Goal: Transaction & Acquisition: Purchase product/service

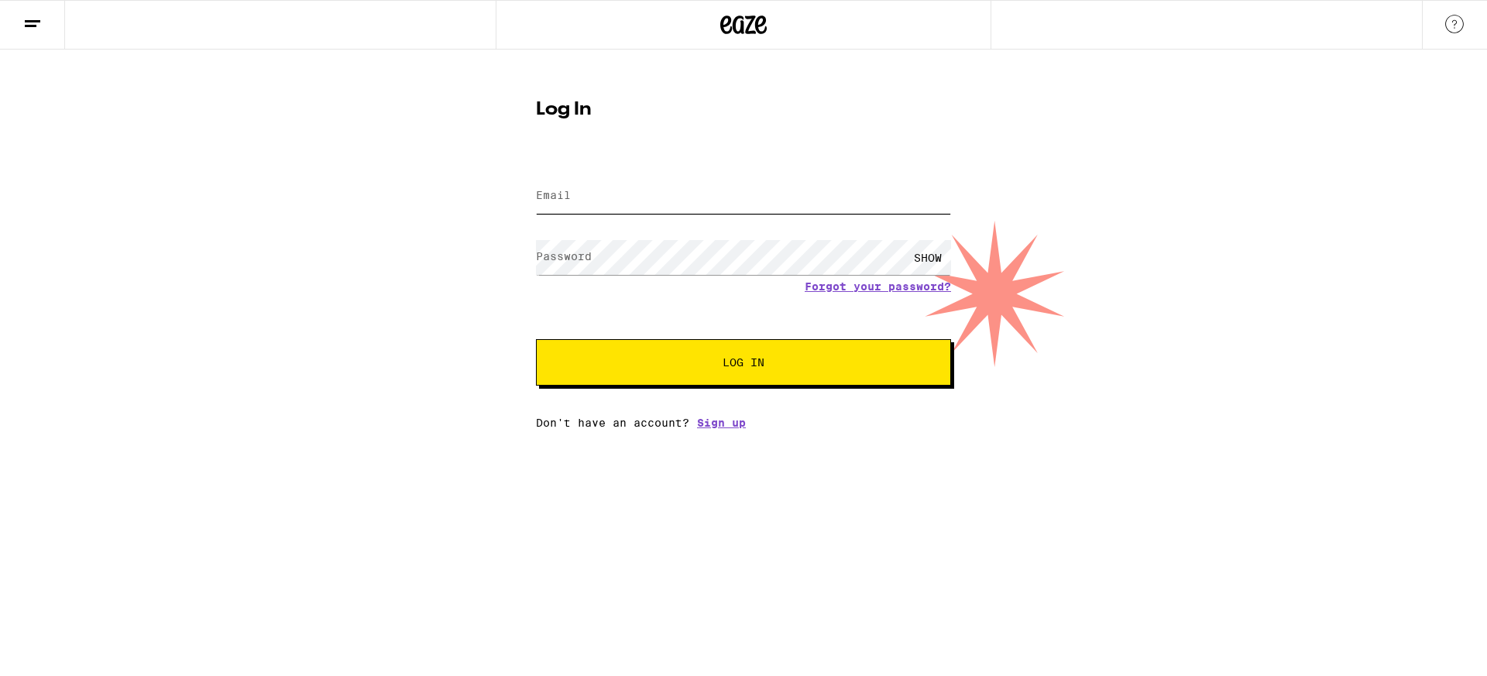
type input "[EMAIL_ADDRESS][DOMAIN_NAME]"
click at [799, 400] on div "Email Email [EMAIL_ADDRESS][DOMAIN_NAME] Password Password SHOW Forgot your pas…" at bounding box center [743, 293] width 415 height 271
click at [812, 376] on button "Log In" at bounding box center [743, 362] width 415 height 46
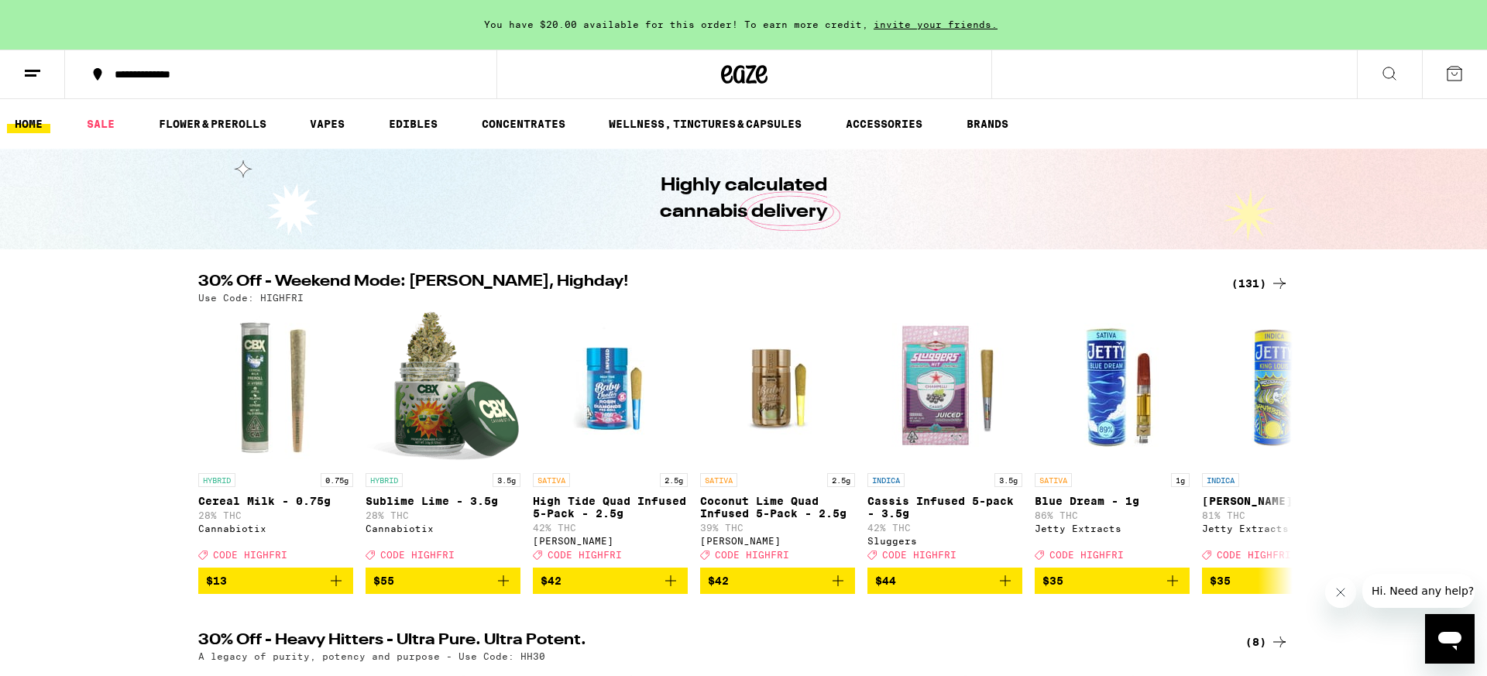
click at [655, 30] on div "You have $20.00 available for this order! To earn more credit, invite your frie…" at bounding box center [743, 25] width 1487 height 50
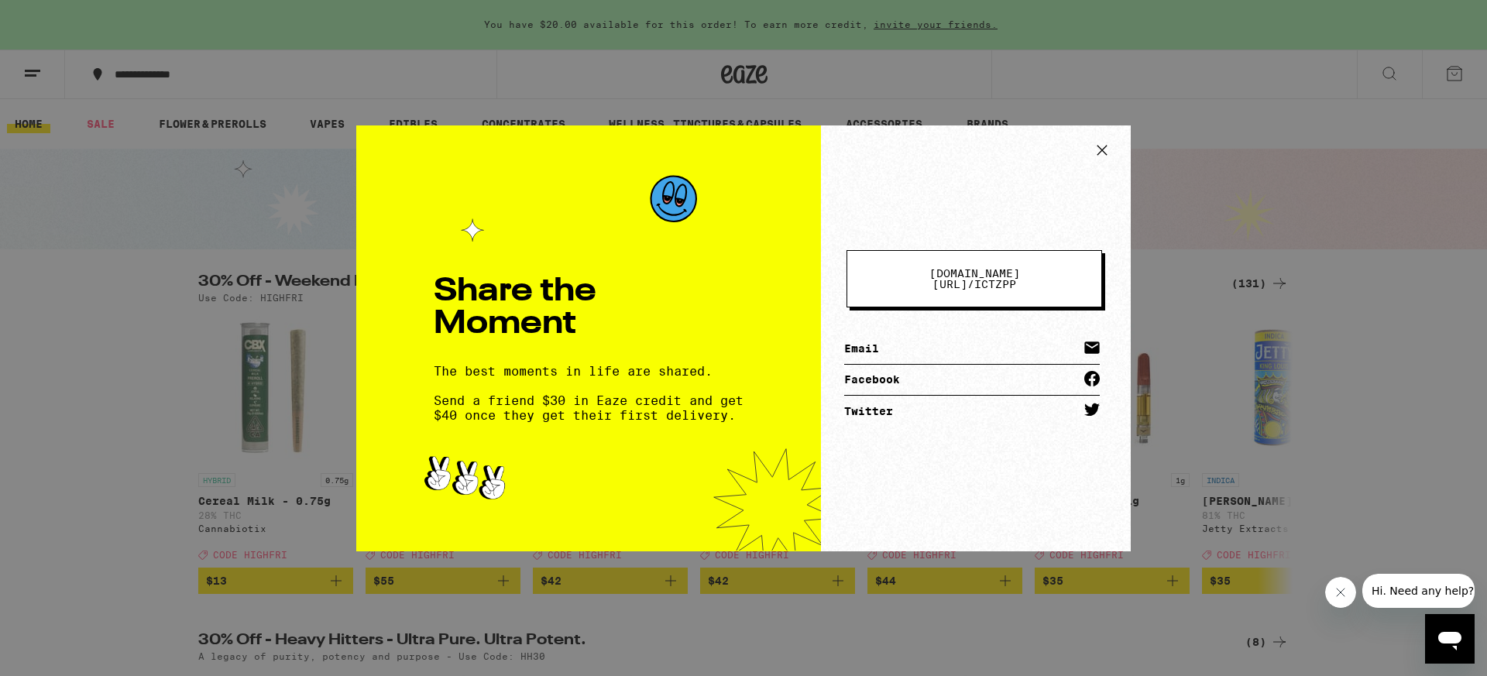
click at [1020, 91] on div "Share the Moment The best moments in life are shared. Send a friend $30 in Eaze…" at bounding box center [743, 338] width 1487 height 676
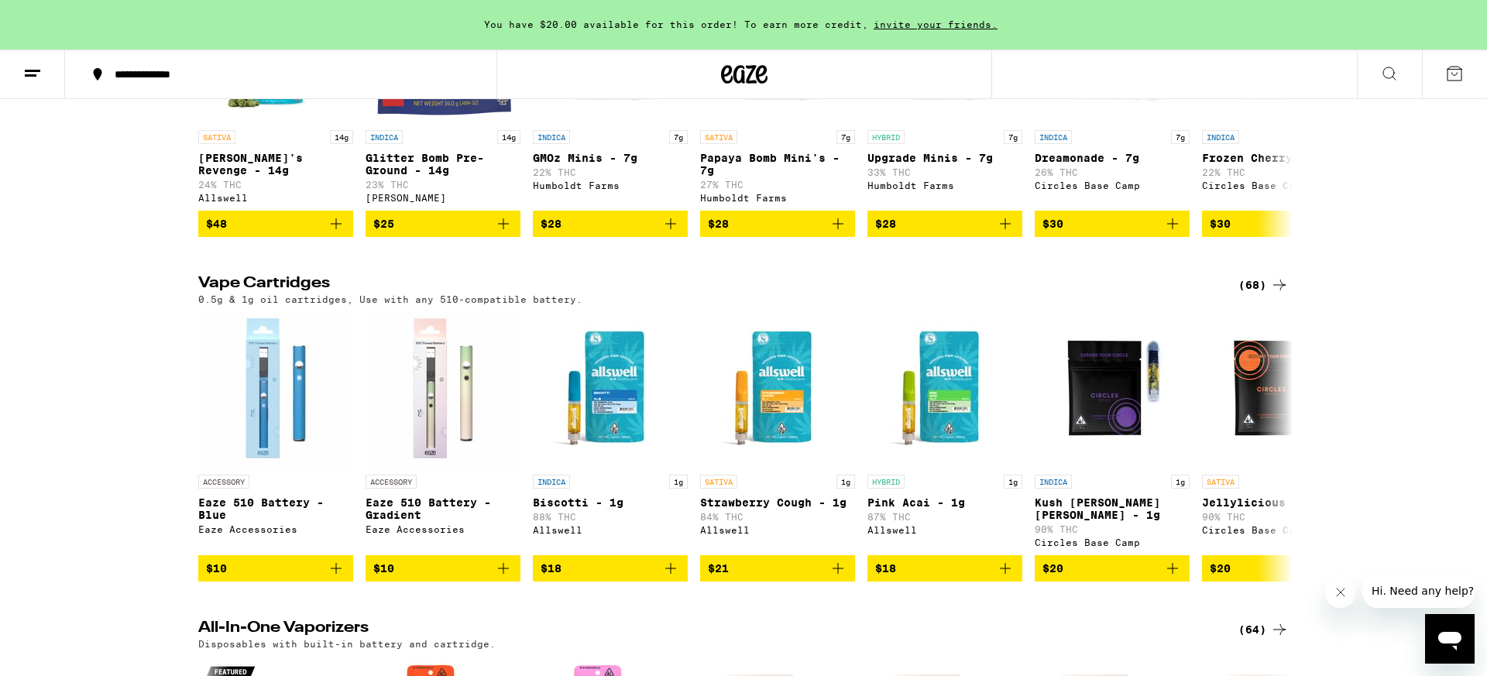
scroll to position [2130, 0]
